Goal: Information Seeking & Learning: Learn about a topic

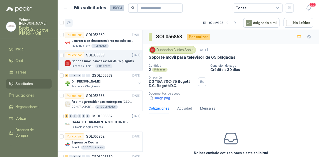
click at [69, 22] on icon "button" at bounding box center [69, 23] width 4 height 3
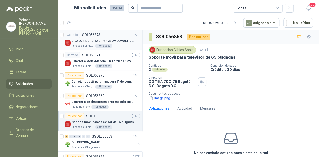
click at [97, 42] on p "LIJADORA ORBITAL 1/4 - 230W DEWALT DWE6411-B3" at bounding box center [103, 41] width 62 height 5
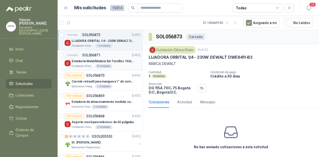
click at [98, 52] on article "Cerrado SOL056871 [DATE] Estantería Metal/Madera Sin Tornillos 192x100x50 cm 5 …" at bounding box center [100, 60] width 85 height 20
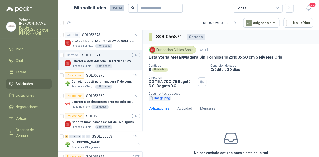
click at [158, 99] on button "image.png" at bounding box center [160, 97] width 22 height 5
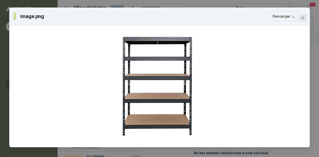
click at [302, 17] on icon "close" at bounding box center [302, 17] width 3 height 3
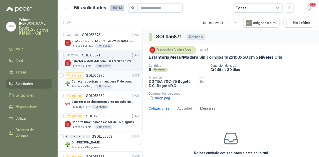
click at [105, 75] on div "Por cotizar SOL056870 [DATE]" at bounding box center [103, 75] width 76 height 6
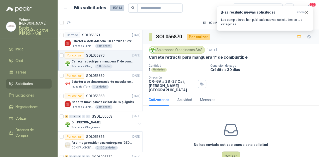
scroll to position [20, 0]
click at [71, 23] on button "button" at bounding box center [69, 23] width 8 height 8
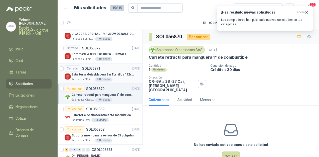
scroll to position [0, 0]
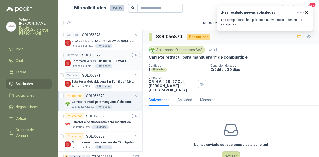
click at [110, 56] on div "Cerrado SOL056872 [DATE]" at bounding box center [103, 55] width 76 height 6
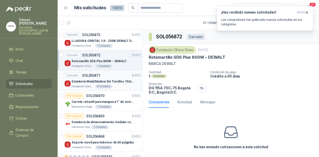
click at [108, 73] on div "Cerrado SOL056871 [DATE]" at bounding box center [103, 75] width 76 height 6
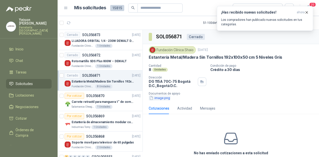
click at [165, 99] on button "image.png" at bounding box center [160, 97] width 22 height 5
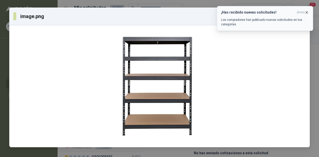
click at [306, 14] on icon "button" at bounding box center [306, 12] width 4 height 4
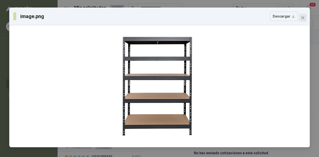
click at [302, 14] on button "Close" at bounding box center [303, 18] width 8 height 8
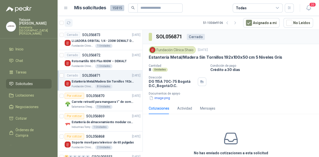
click at [68, 19] on button "button" at bounding box center [69, 23] width 8 height 8
click at [70, 23] on icon "button" at bounding box center [69, 23] width 4 height 4
click at [64, 22] on div at bounding box center [66, 23] width 13 height 8
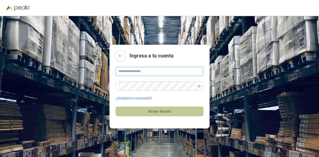
type input "**********"
click at [153, 109] on button "Iniciar Sesión" at bounding box center [160, 111] width 88 height 10
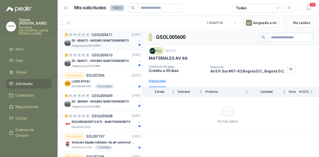
click at [106, 43] on p "EX -000673 - INSUMO MANTENIMIENTO" at bounding box center [100, 41] width 57 height 5
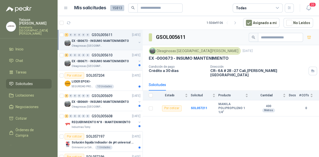
click at [99, 56] on p "GSOL005610" at bounding box center [102, 55] width 21 height 4
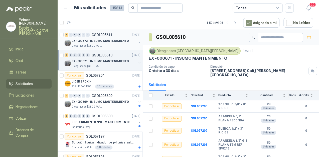
click at [95, 40] on p "EX -000673 - INSUMO MANTENIMIENTO" at bounding box center [100, 41] width 57 height 5
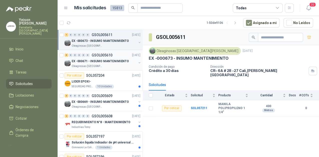
click at [100, 63] on p "EX -000671 - INSUMO MANTENIMIENTO" at bounding box center [100, 61] width 57 height 5
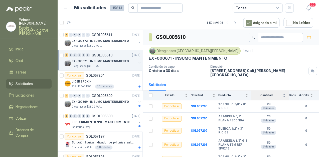
scroll to position [15, 0]
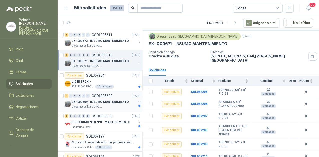
click at [94, 102] on p "EX -000669 - INSUMO MANTENIMIENTO" at bounding box center [100, 101] width 57 height 5
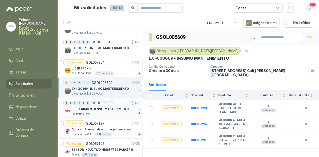
scroll to position [20, 0]
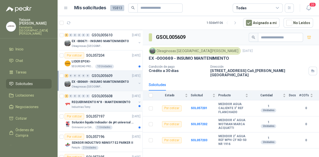
click at [103, 102] on p "REQUERIMIENTO N°8 - MANTENIMIENTO" at bounding box center [101, 102] width 59 height 5
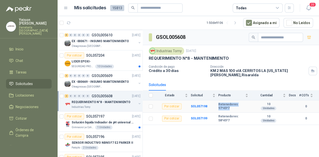
drag, startPoint x: 248, startPoint y: 105, endPoint x: 216, endPoint y: 105, distance: 32.3
click at [216, 105] on tr "Por cotizar SOL057198 Retenedores 97*45*7 10 Unidades 0" at bounding box center [231, 106] width 176 height 12
copy tr "Retenedores 97*45*7"
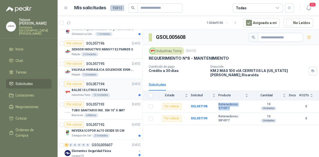
scroll to position [120, 0]
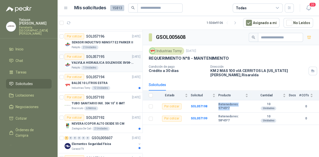
click at [106, 61] on p "VALVULA HIDRAULICA SOLENOIDE SV08-20" at bounding box center [103, 62] width 62 height 5
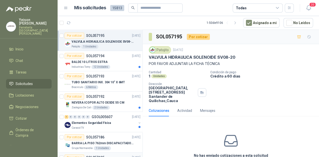
scroll to position [140, 0]
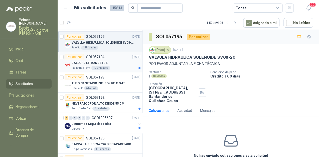
click at [110, 60] on div "BALDE 10 LITROS ESTRA" at bounding box center [106, 63] width 69 height 6
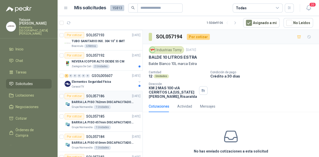
scroll to position [200, 0]
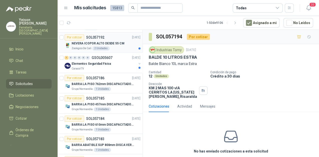
click at [117, 40] on div "NEVERA ICOPOR ALTO DESDE 55 CM" at bounding box center [106, 43] width 69 height 6
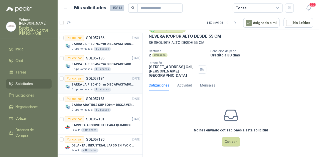
scroll to position [200, 0]
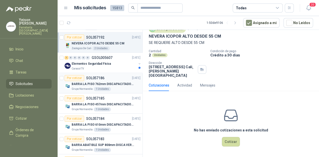
click at [111, 82] on p "BARRA LA PISO 762mm DISCAPACITADOS SOCO" at bounding box center [103, 84] width 62 height 5
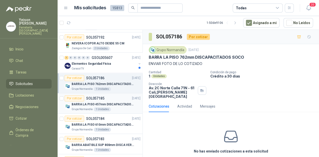
click at [104, 102] on p "BARRA LA PISO 457mm DISCAPACITADOS SOCO" at bounding box center [103, 104] width 62 height 5
